Goal: Task Accomplishment & Management: Use online tool/utility

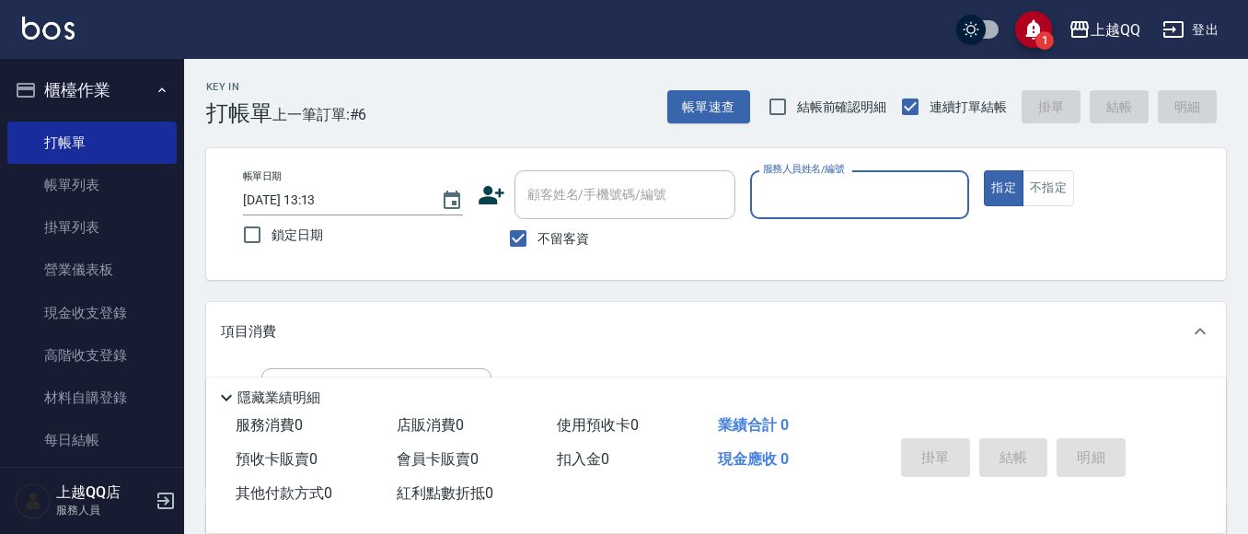
drag, startPoint x: 507, startPoint y: 240, endPoint x: 561, endPoint y: 189, distance: 74.2
click at [510, 240] on input "不留客資" at bounding box center [518, 238] width 39 height 39
checkbox input "false"
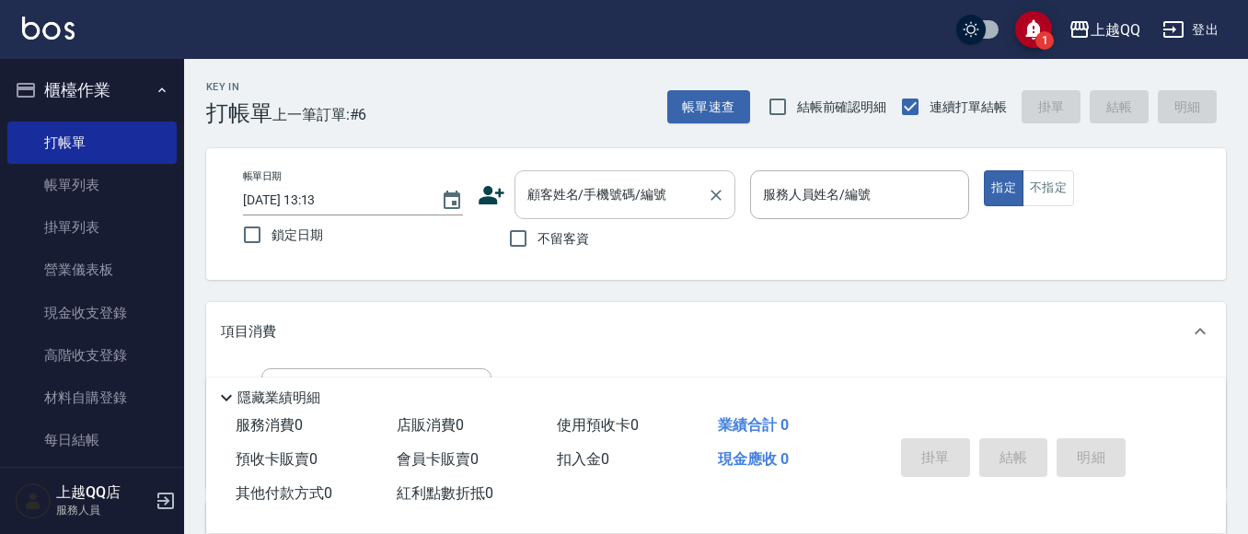
click at [561, 185] on input "顧客姓名/手機號碼/編號" at bounding box center [611, 195] width 177 height 32
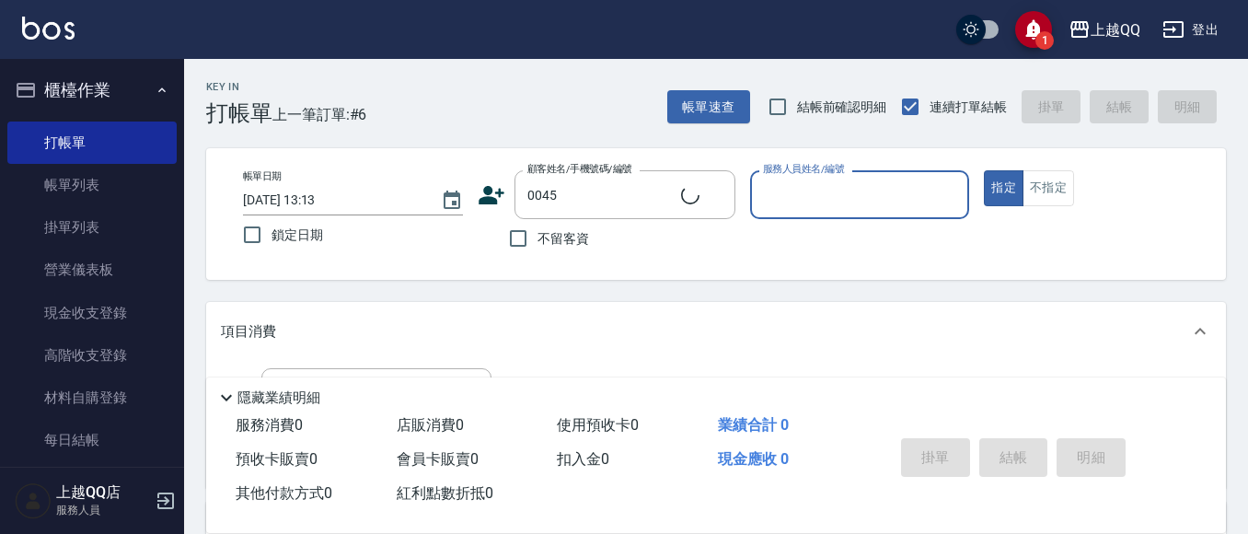
type input "[PERSON_NAME]/0937912815/0045"
type input "佩怡-3"
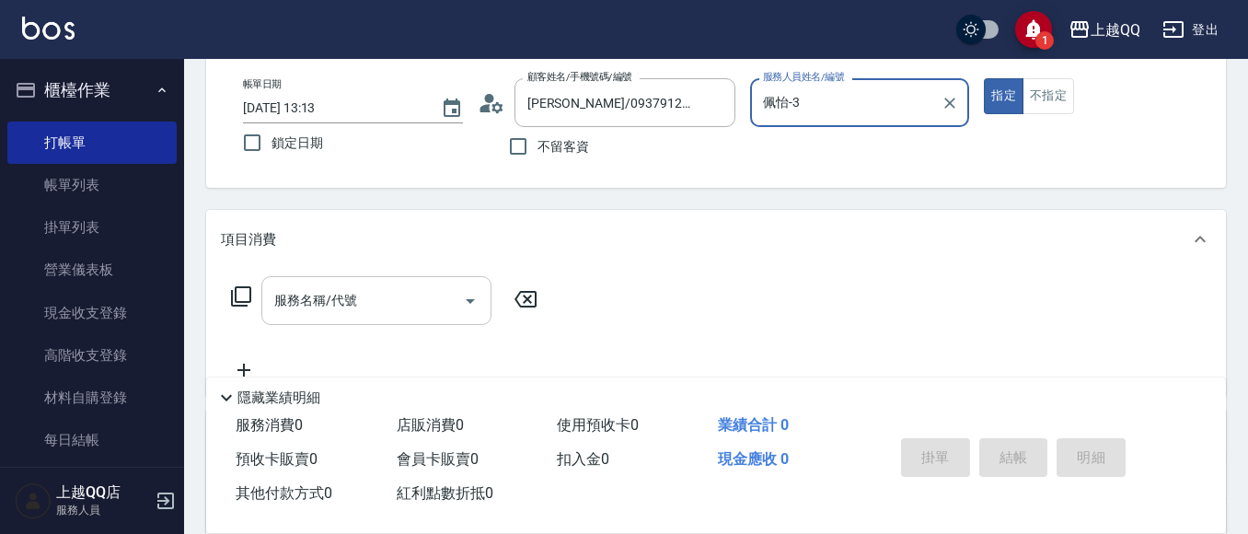
click at [344, 292] on div "服務名稱/代號 服務名稱/代號" at bounding box center [376, 300] width 230 height 49
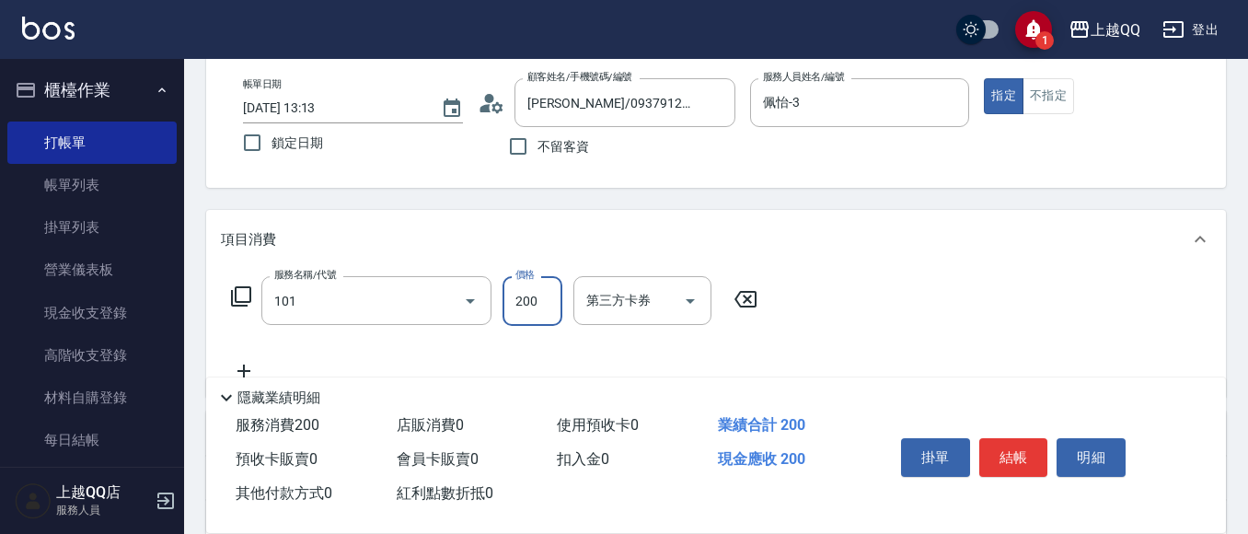
type input "洗髮(101)"
type input "230"
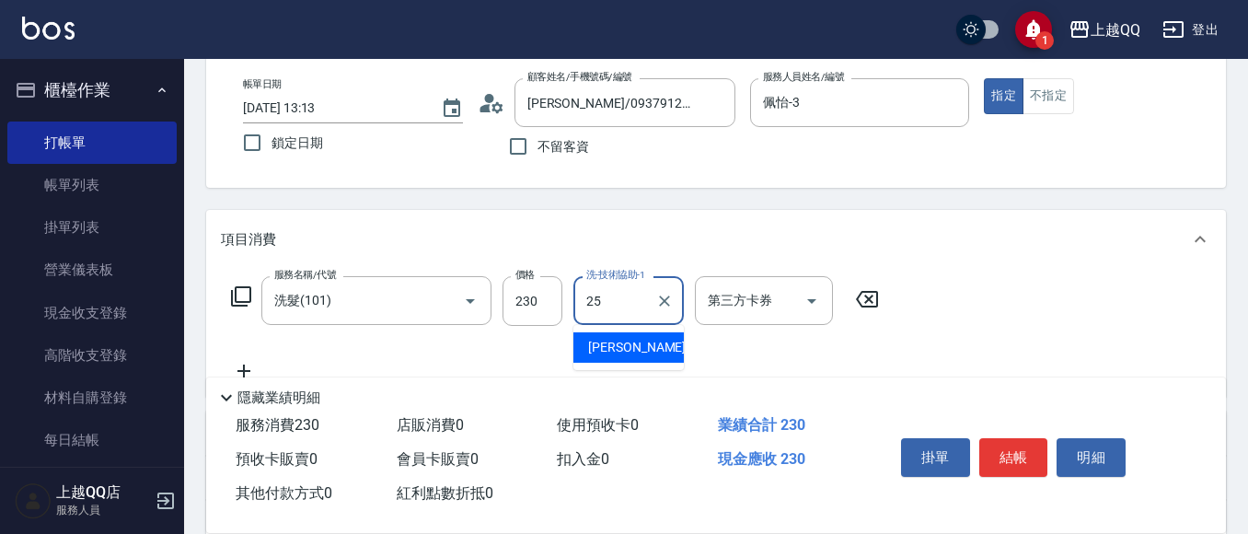
type input "[PERSON_NAME]-25"
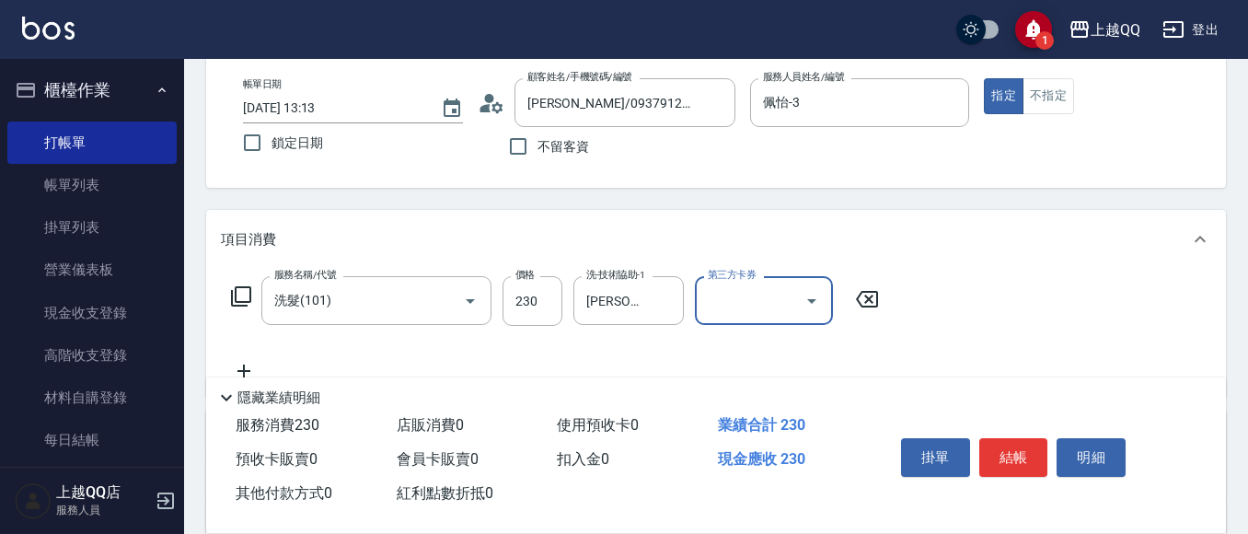
click at [974, 456] on div "掛單 結帳 明細" at bounding box center [1014, 460] width 240 height 58
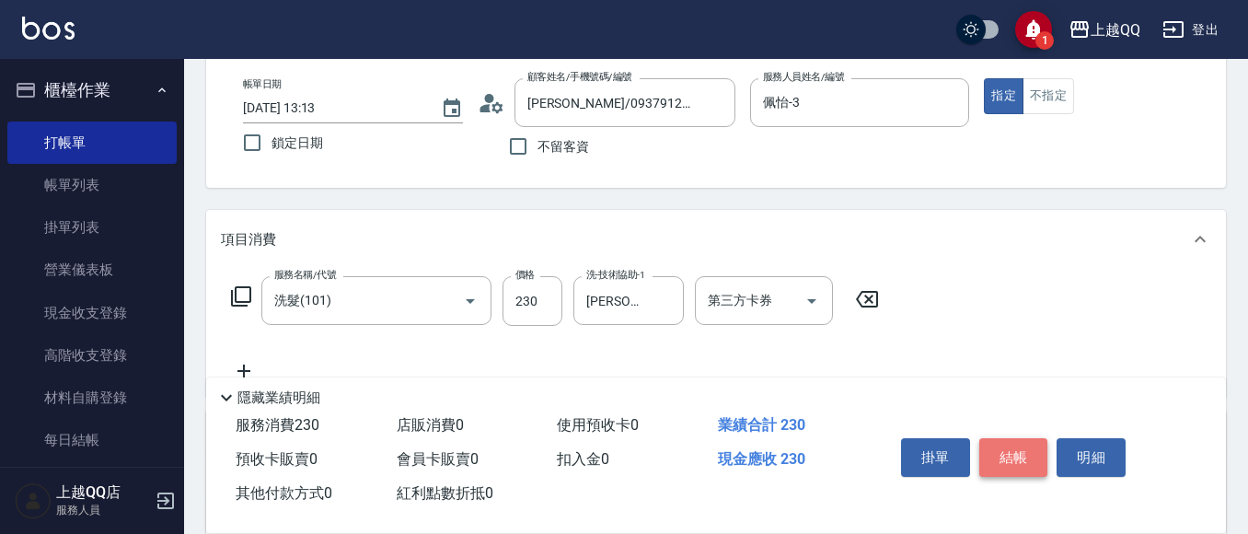
click at [1011, 447] on button "結帳" at bounding box center [1013, 457] width 69 height 39
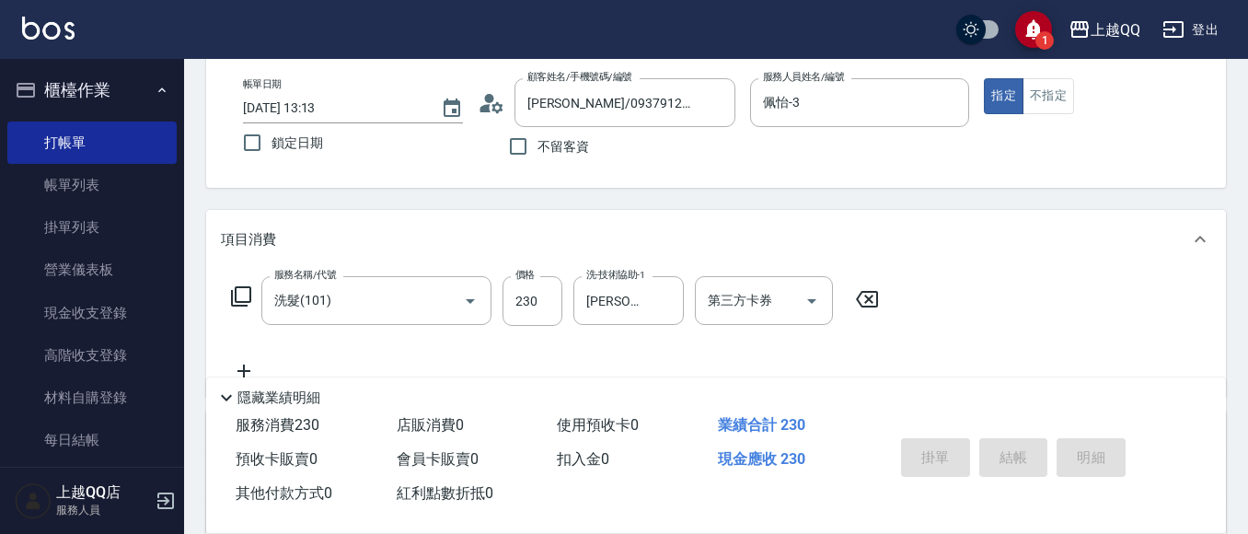
type input "[DATE] 13:51"
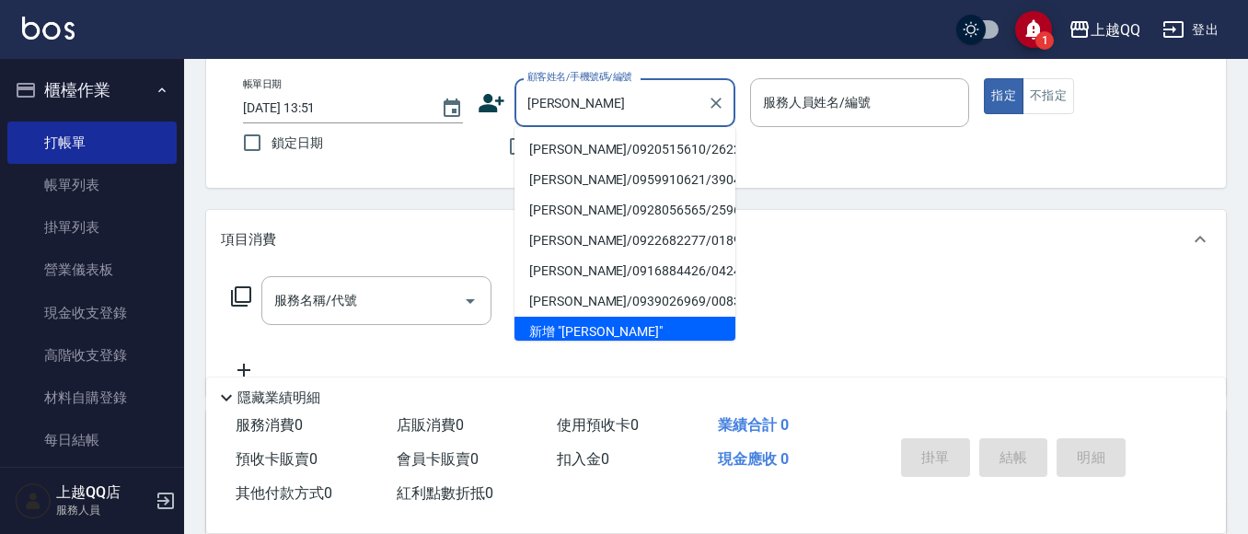
click at [566, 145] on li "[PERSON_NAME]/0920515610/2622" at bounding box center [624, 149] width 221 height 30
type input "[PERSON_NAME]/0920515610/2622"
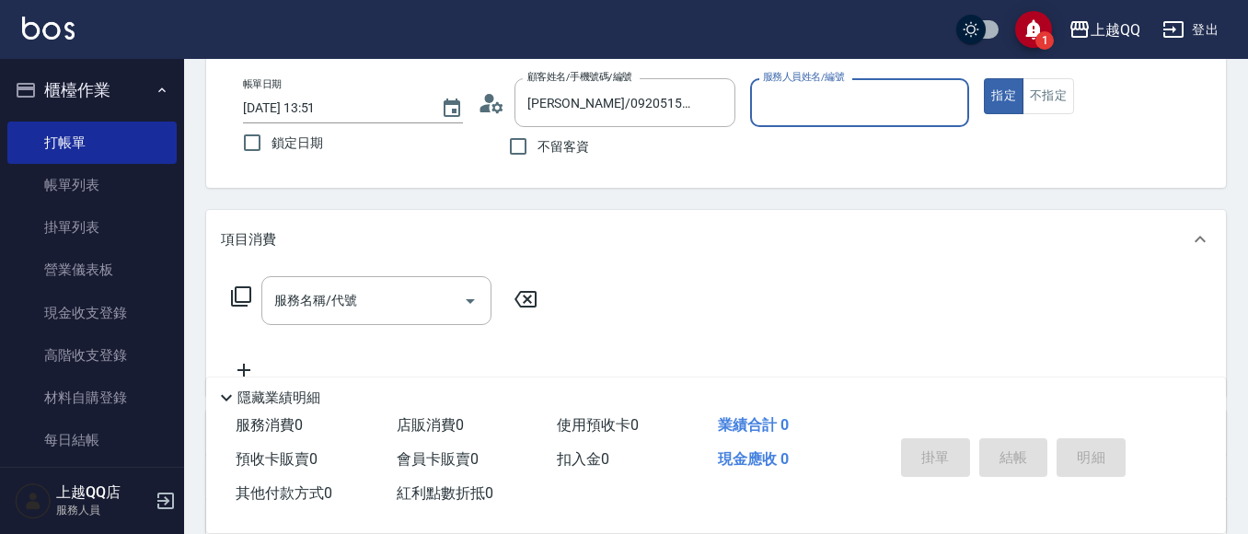
type input "佩怡-3"
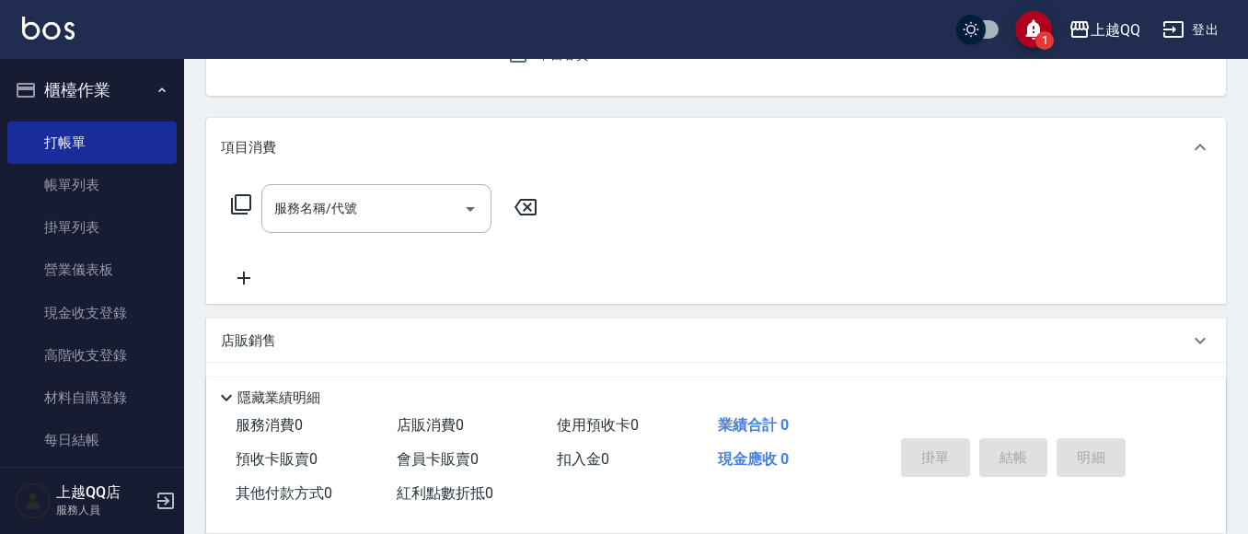
click at [240, 200] on icon at bounding box center [241, 204] width 22 height 22
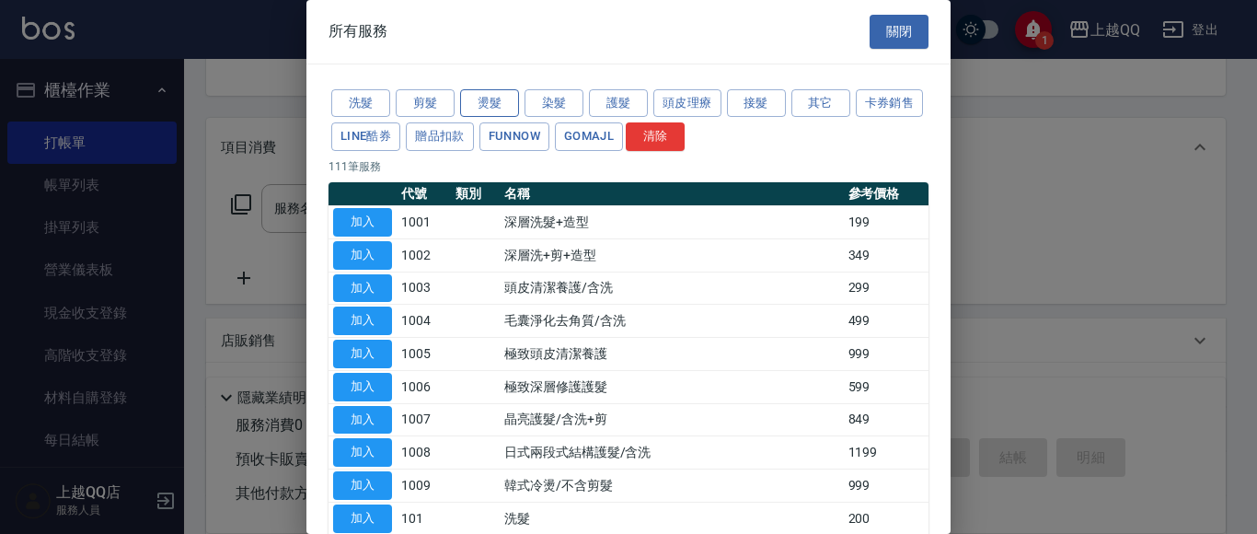
click at [510, 101] on button "燙髮" at bounding box center [489, 103] width 59 height 29
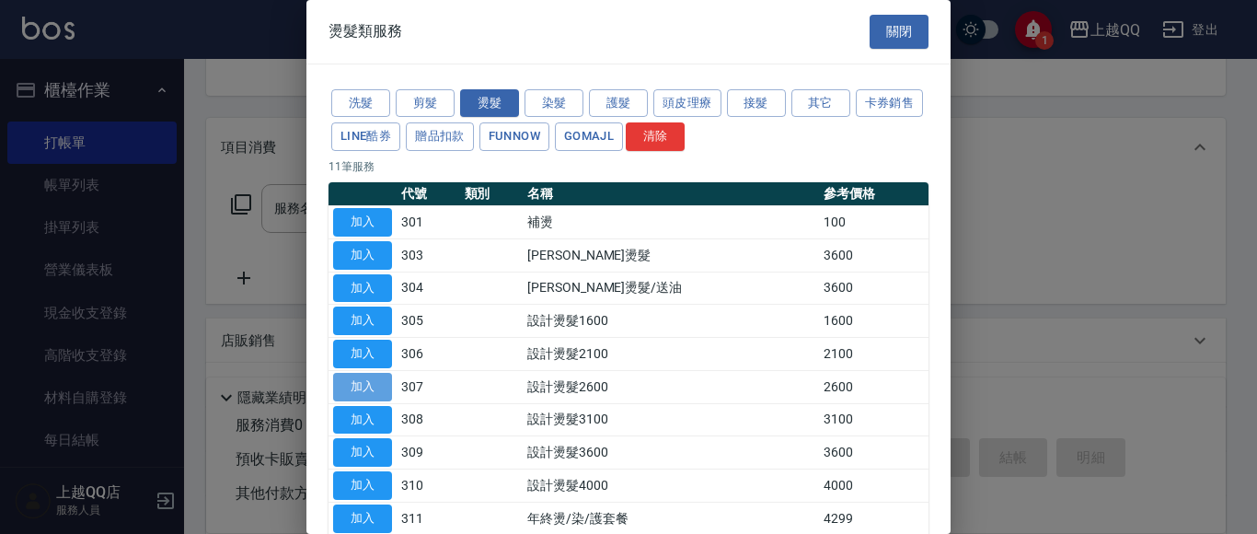
click at [374, 387] on button "加入" at bounding box center [362, 387] width 59 height 29
type input "設計燙髮2600(307)"
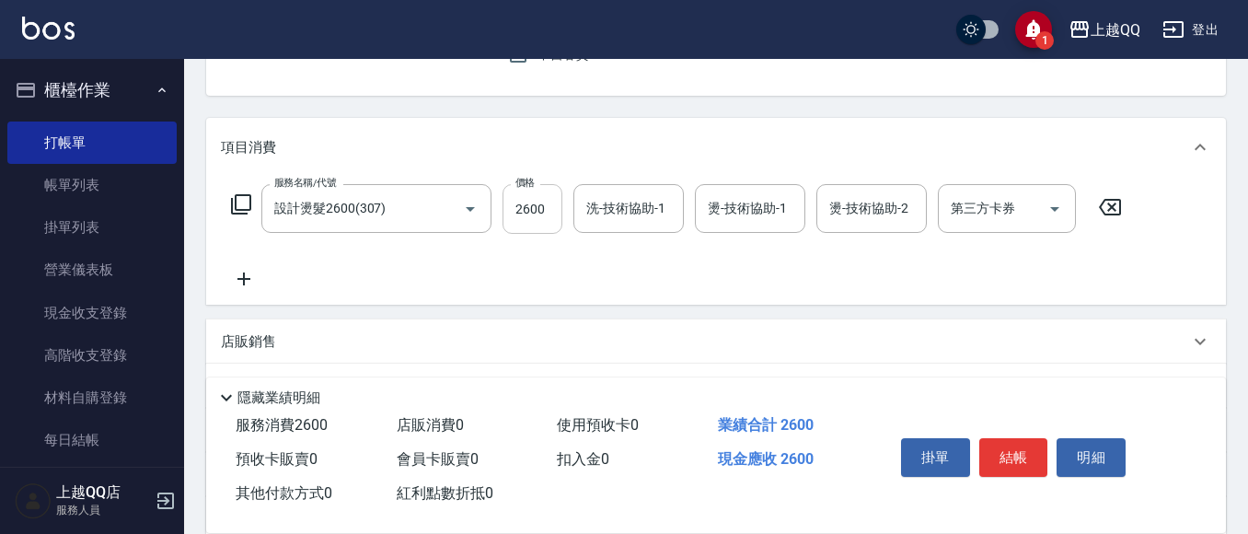
click at [526, 210] on input "2600" at bounding box center [533, 209] width 60 height 50
type input "2080"
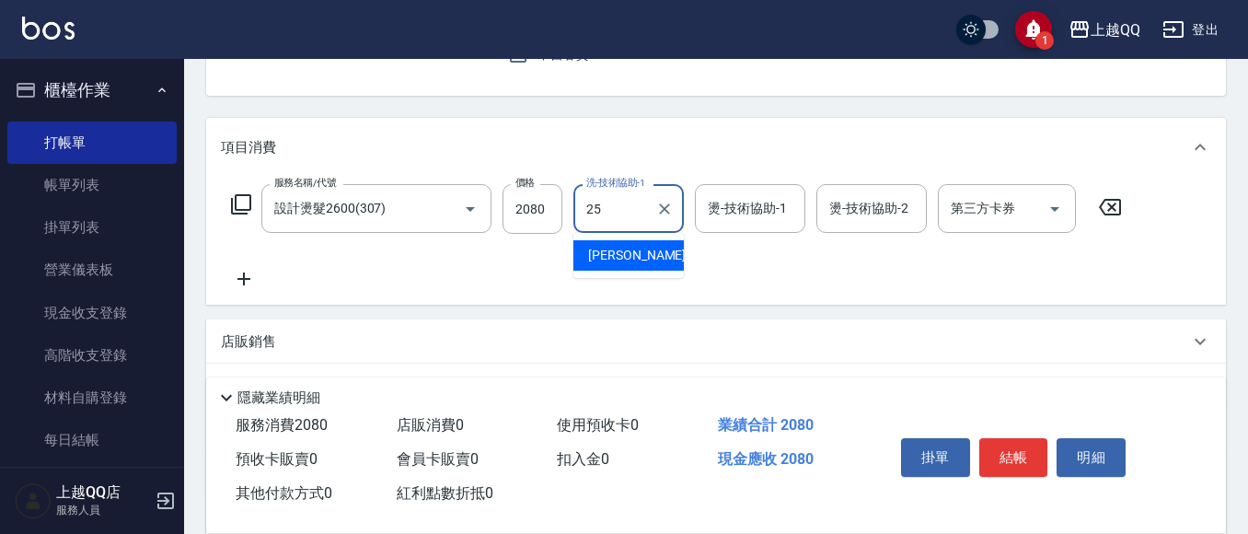
type input "[PERSON_NAME]-25"
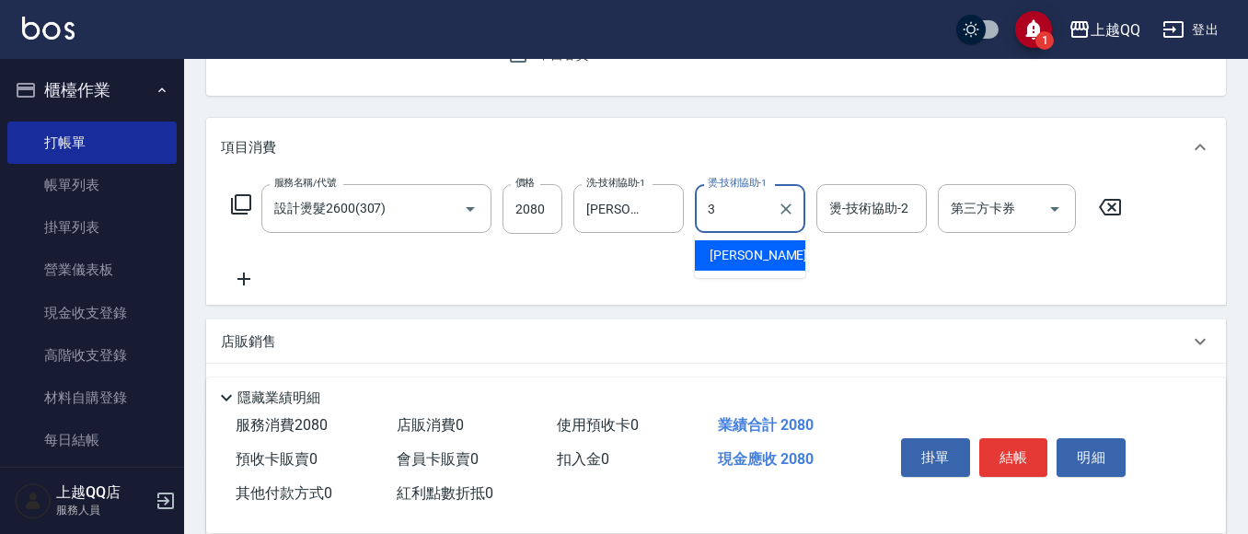
type input "佩怡-3"
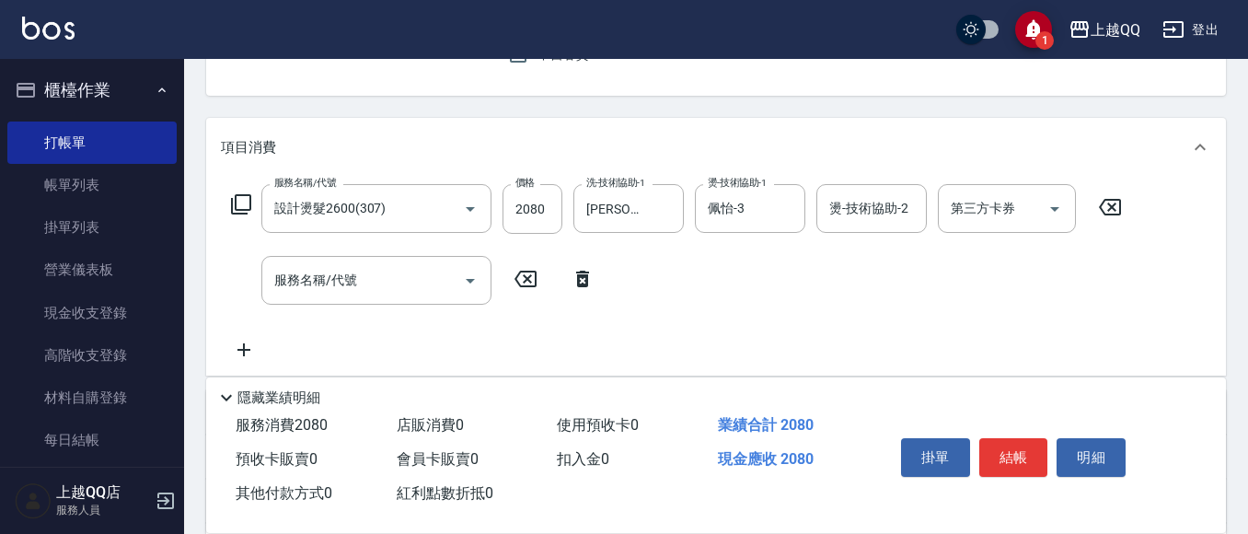
click at [245, 204] on icon at bounding box center [241, 204] width 22 height 22
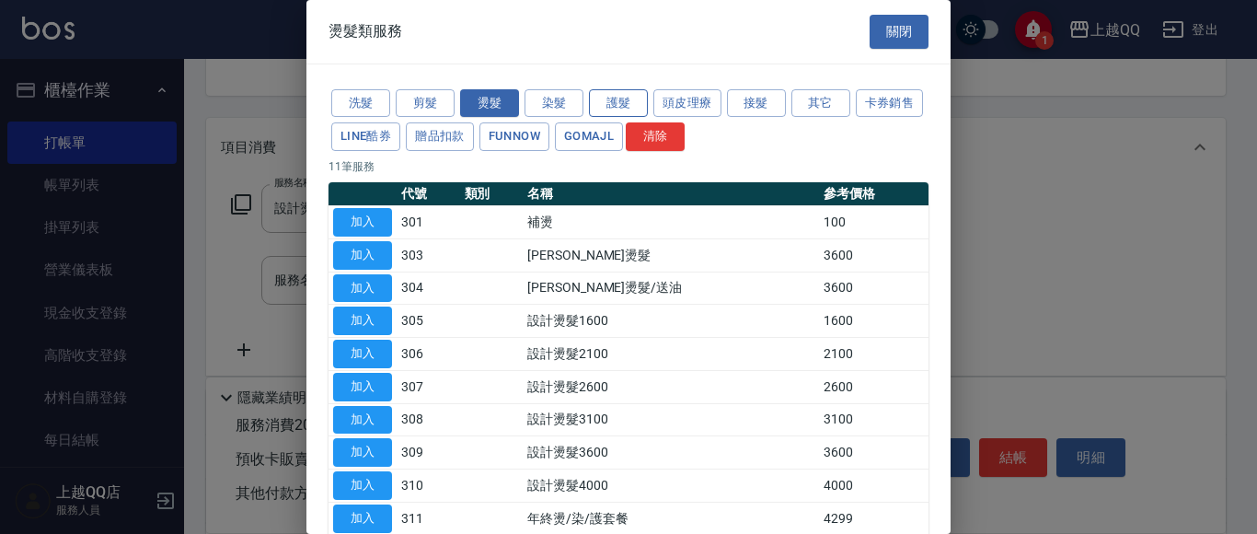
click at [615, 99] on button "護髮" at bounding box center [618, 103] width 59 height 29
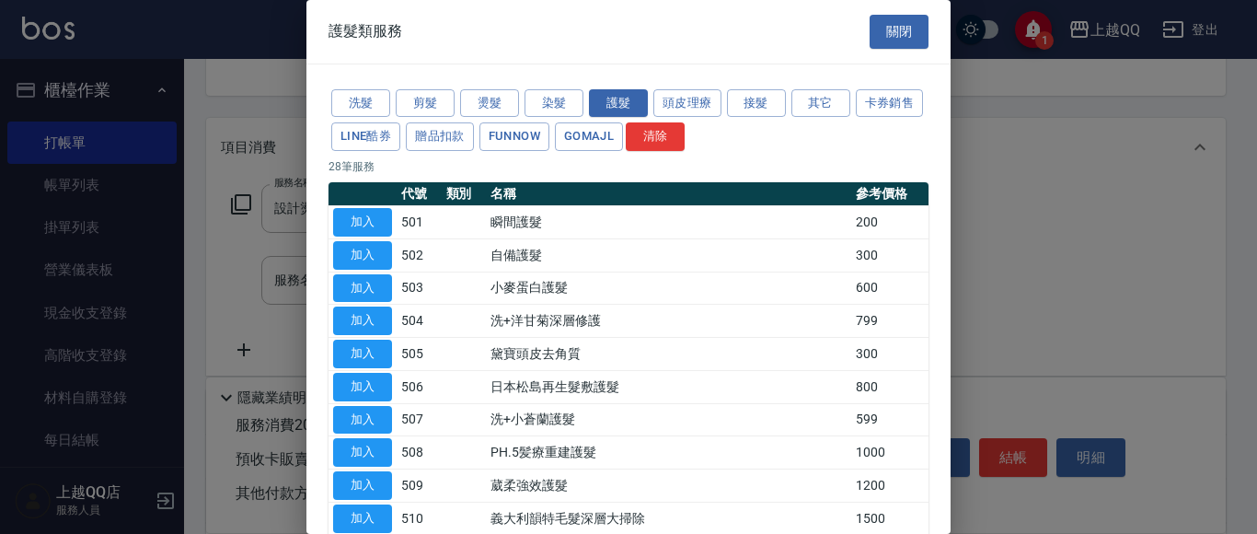
click at [378, 451] on button "加入" at bounding box center [362, 452] width 59 height 29
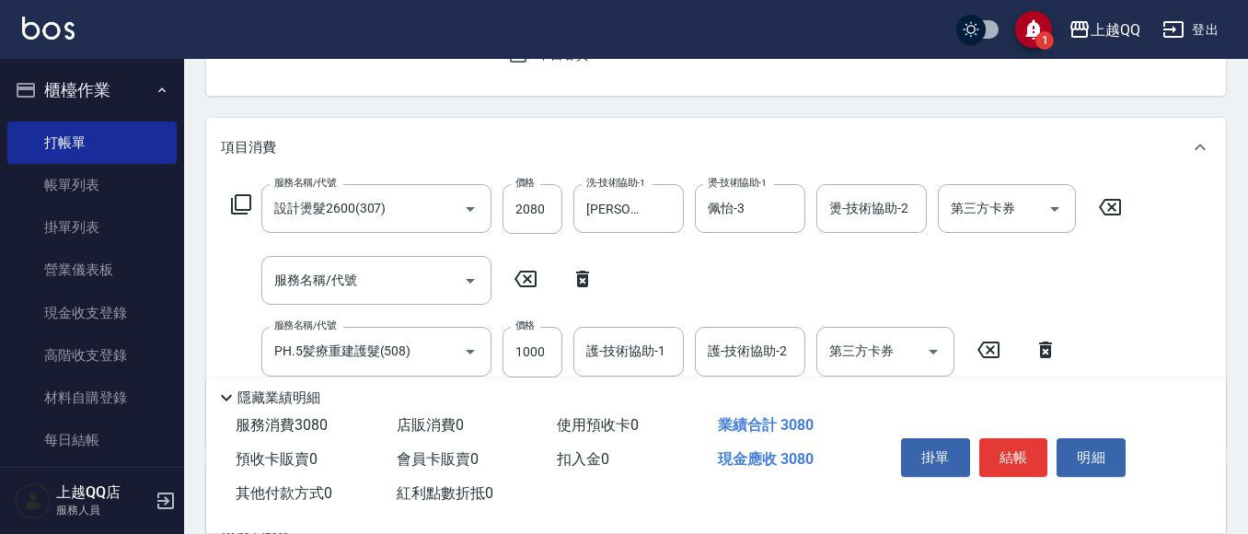
click at [584, 286] on icon at bounding box center [582, 279] width 13 height 17
type input "PH.5髪療重建護髮(508)"
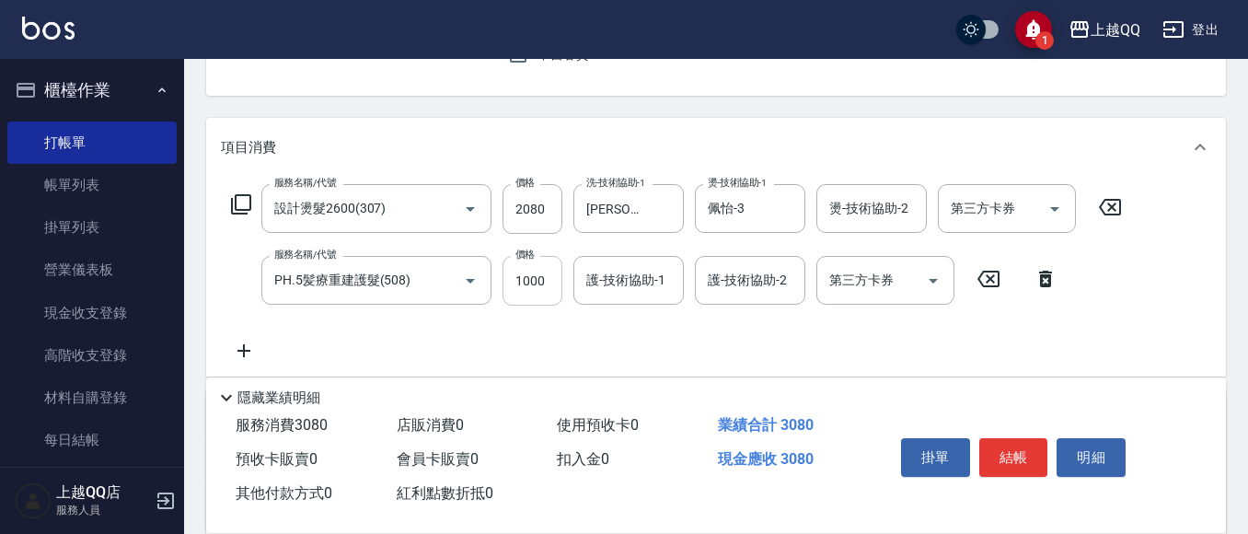
click at [550, 305] on input "1000" at bounding box center [533, 281] width 60 height 50
type input "800"
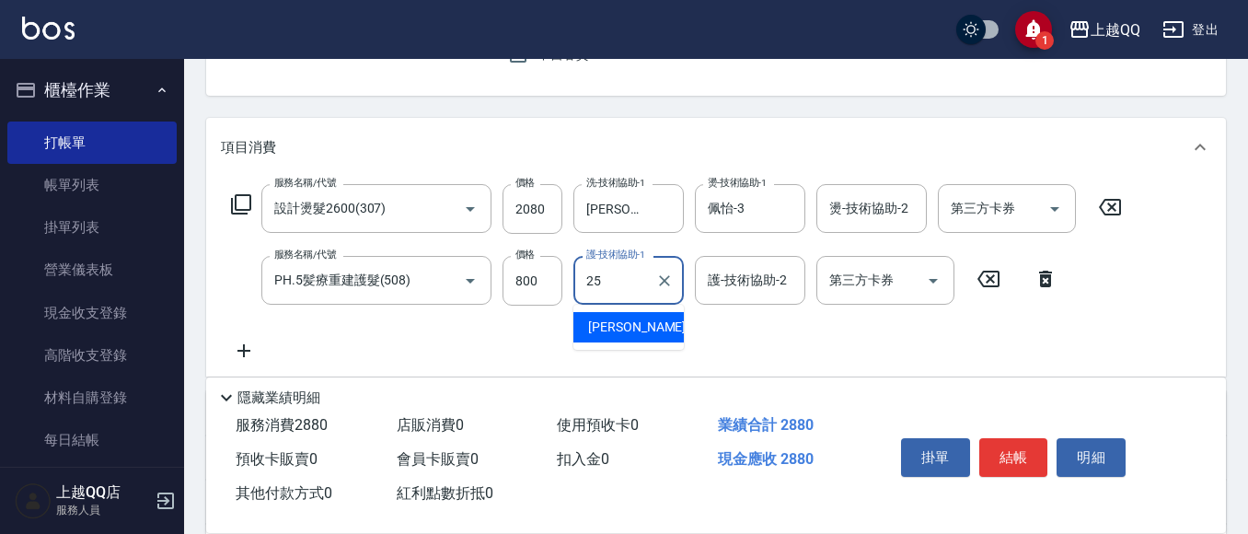
type input "[PERSON_NAME]-25"
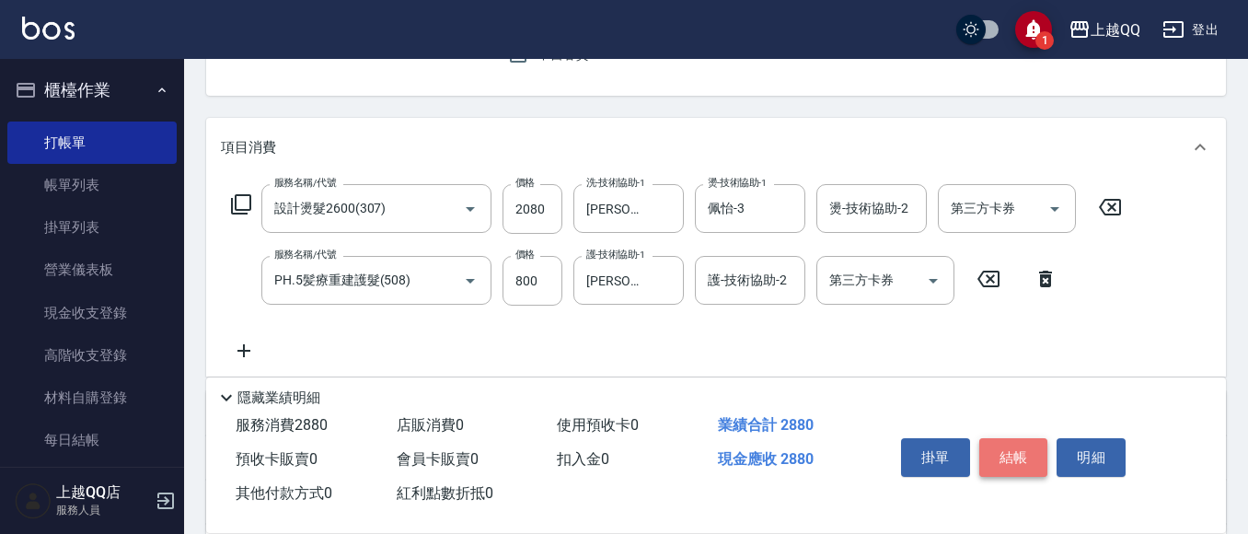
click at [1012, 445] on button "結帳" at bounding box center [1013, 457] width 69 height 39
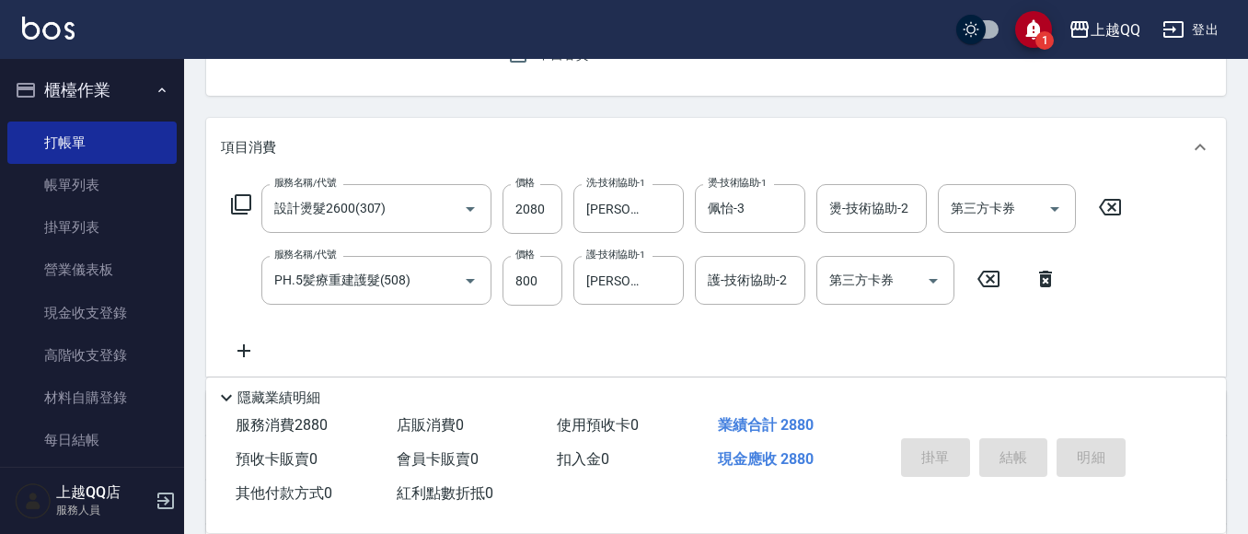
type input "[DATE] 13:52"
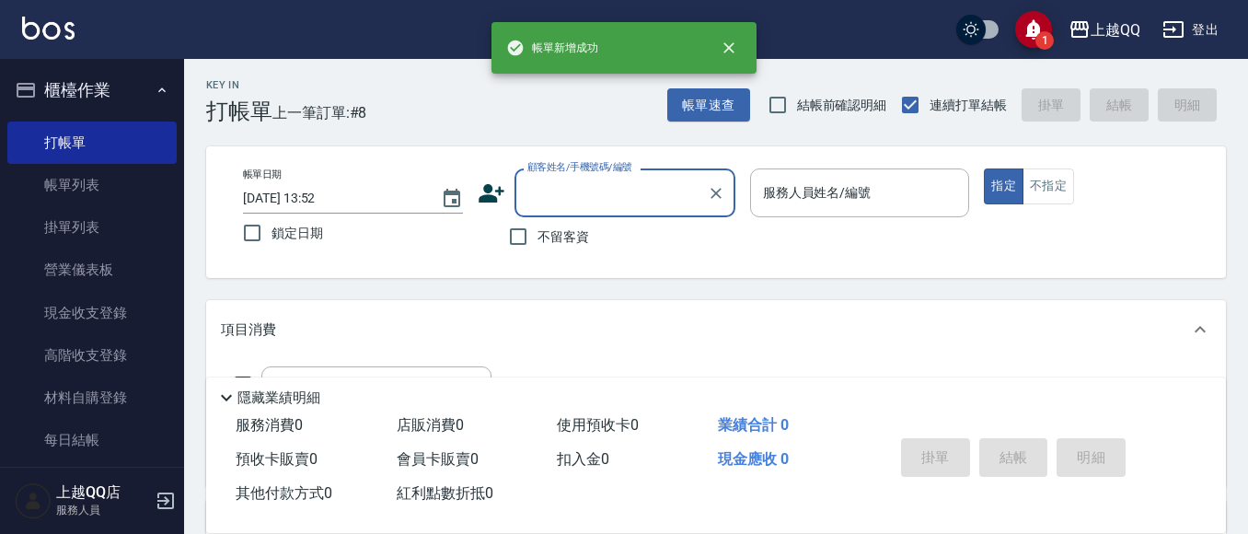
scroll to position [0, 0]
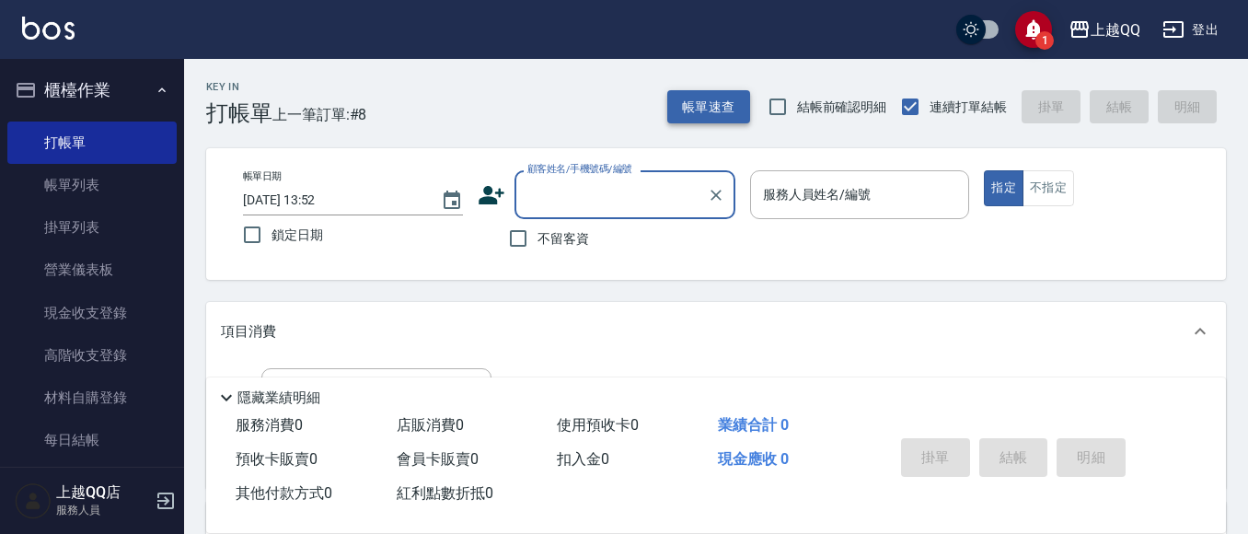
drag, startPoint x: 706, startPoint y: 89, endPoint x: 723, endPoint y: 101, distance: 21.2
click at [723, 101] on button "帳單速查" at bounding box center [708, 107] width 83 height 34
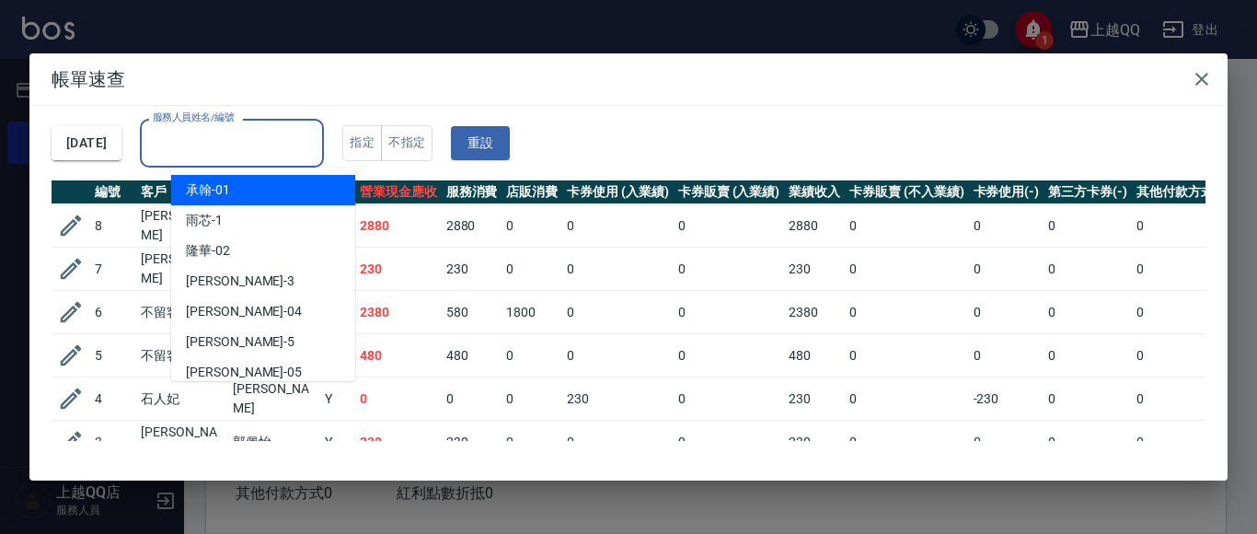
click at [297, 138] on input "服務人員姓名/編號" at bounding box center [232, 143] width 168 height 32
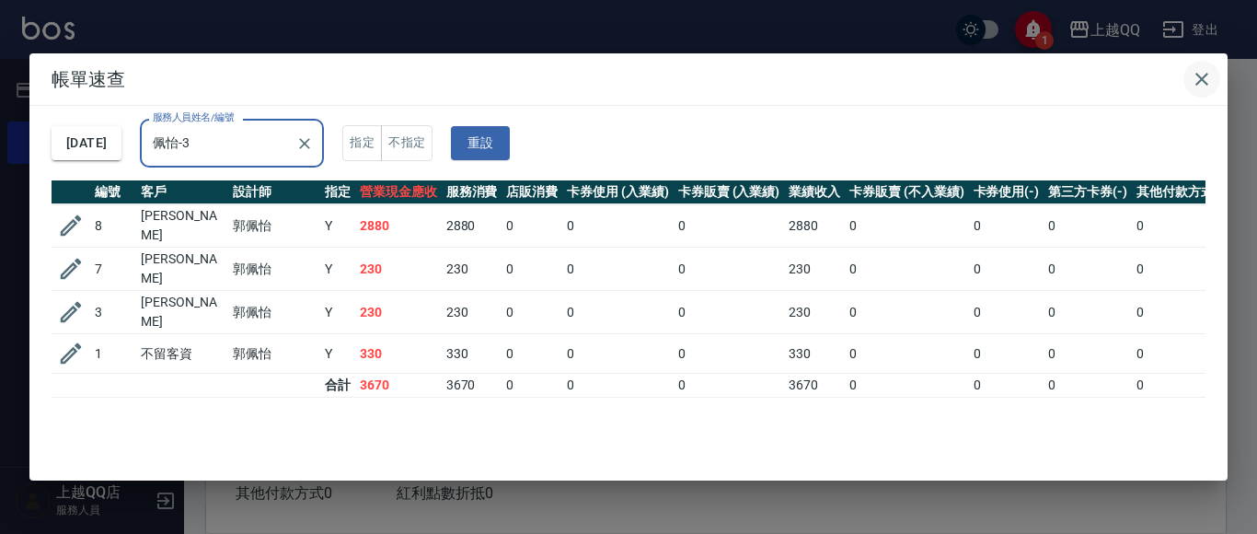
type input "佩怡-3"
click at [1204, 73] on icon "button" at bounding box center [1202, 79] width 22 height 22
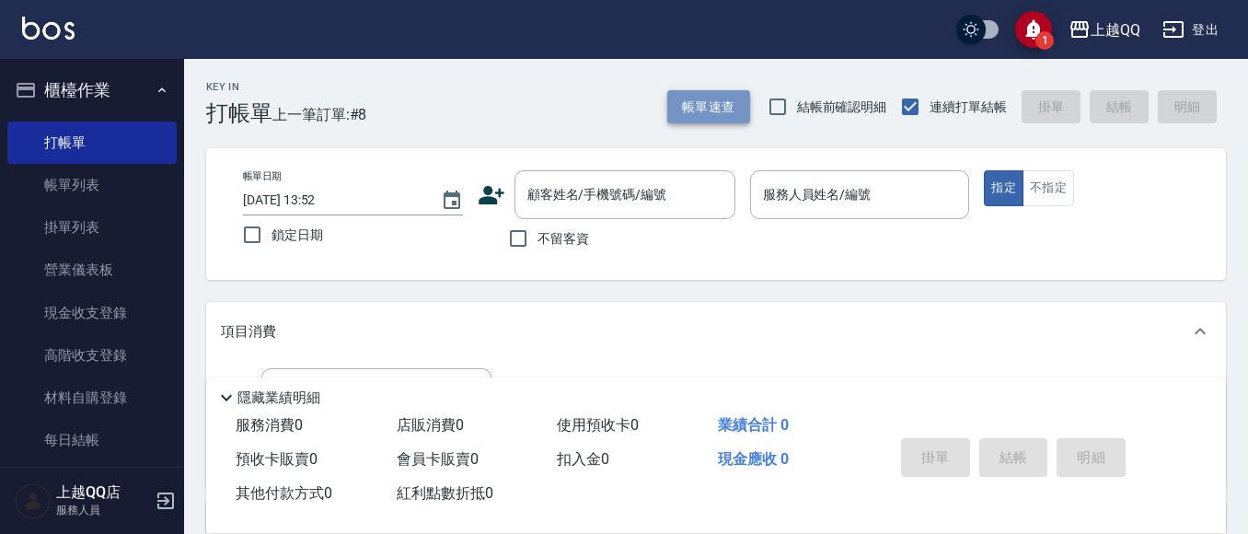
click at [710, 90] on button "帳單速查" at bounding box center [708, 107] width 83 height 34
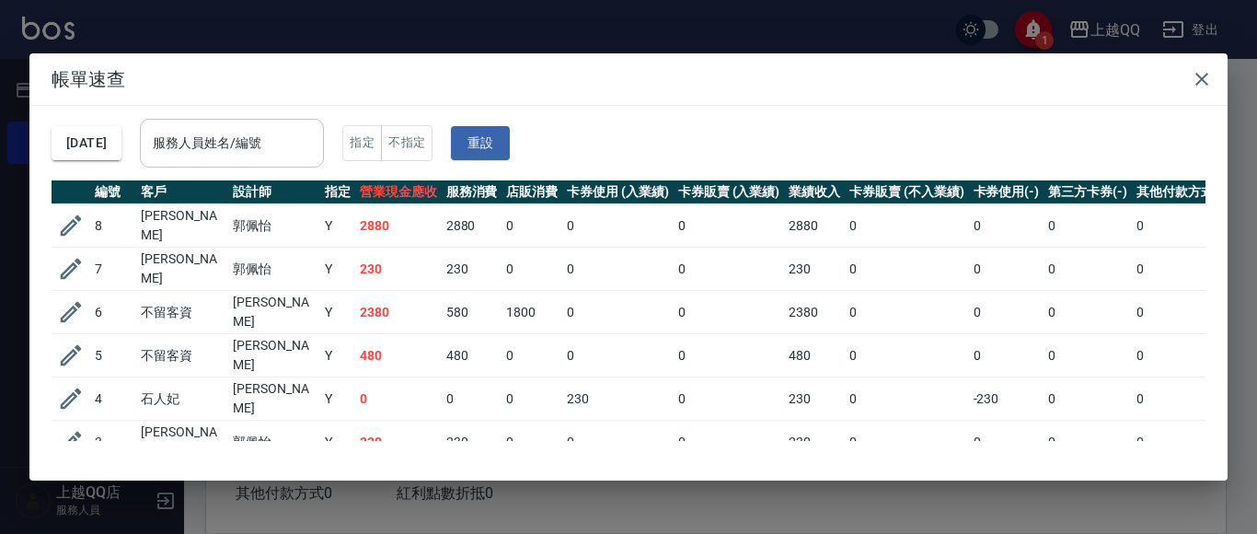
click at [271, 160] on div "服務人員姓名/編號" at bounding box center [232, 143] width 184 height 49
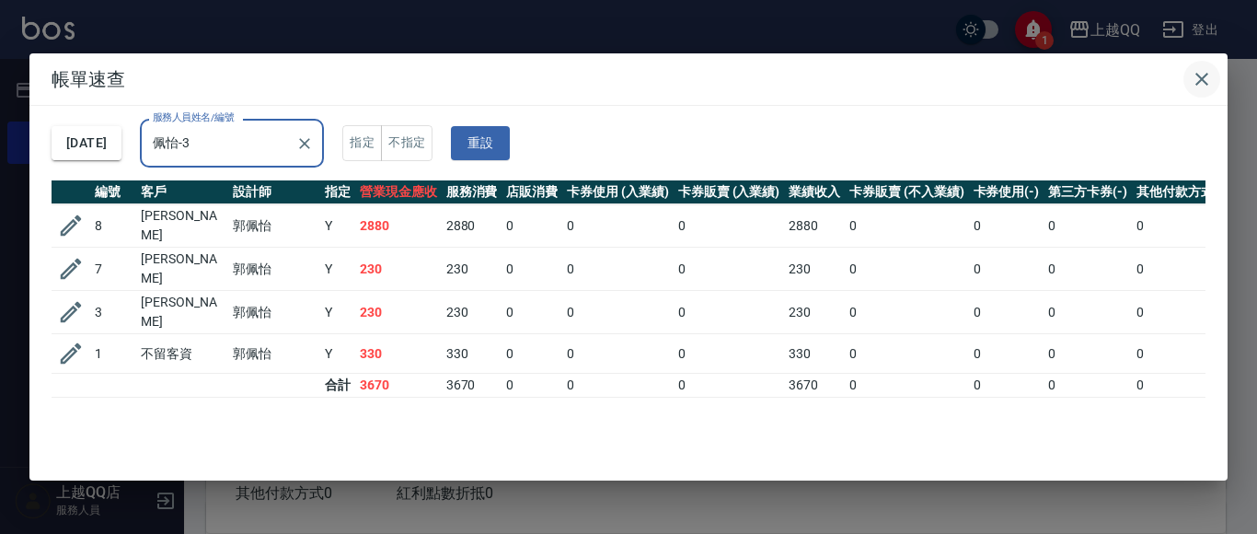
type input "佩怡-3"
click at [1208, 80] on icon "button" at bounding box center [1202, 79] width 22 height 22
